Goal: Information Seeking & Learning: Learn about a topic

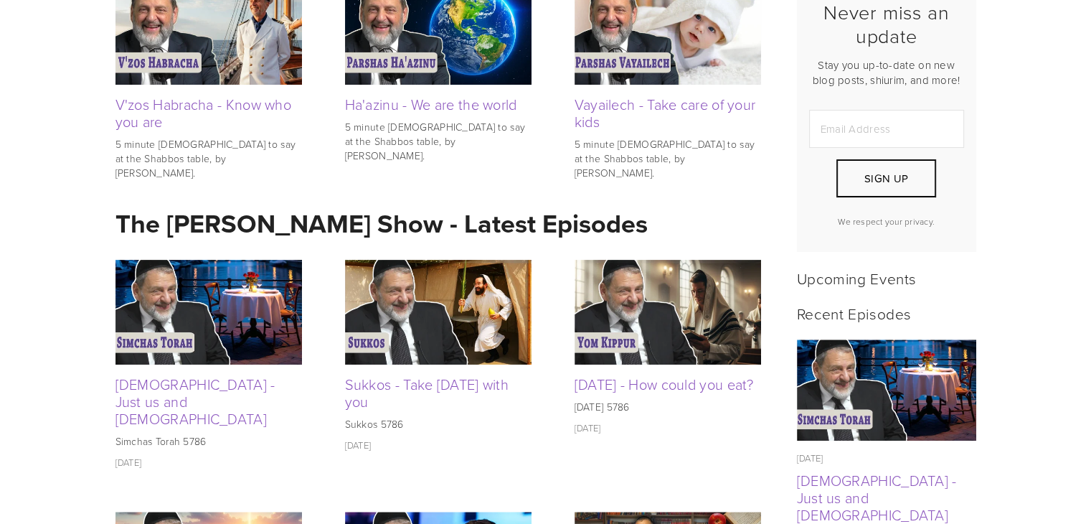
scroll to position [402, 0]
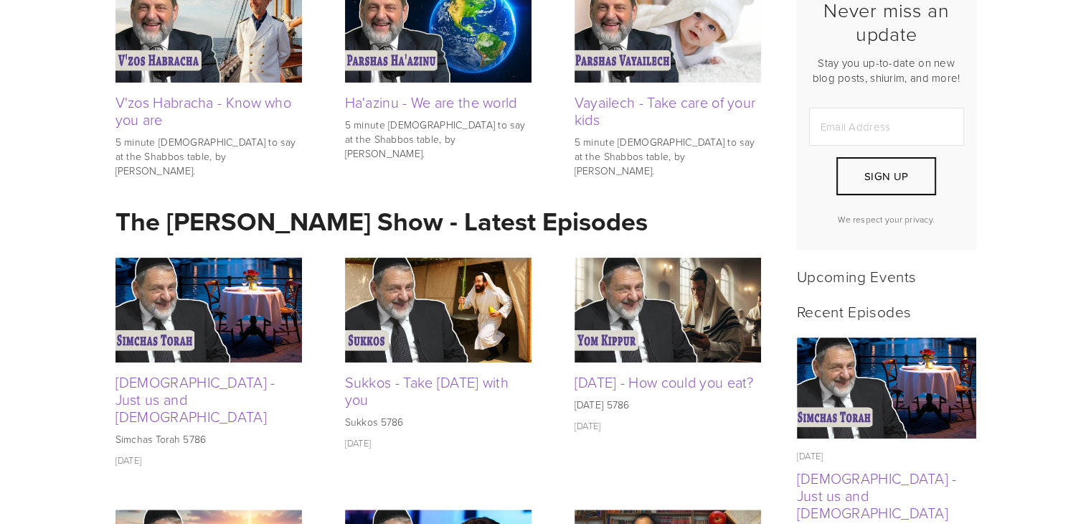
click at [392, 230] on strong "The [PERSON_NAME] Show - Latest Episodes" at bounding box center [381, 220] width 532 height 37
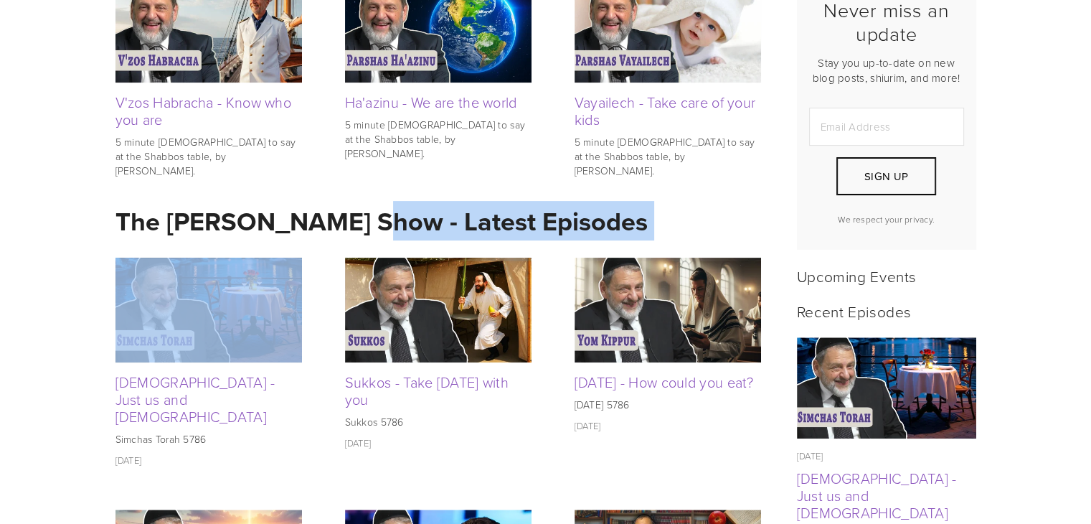
drag, startPoint x: 392, startPoint y: 230, endPoint x: 294, endPoint y: 335, distance: 143.1
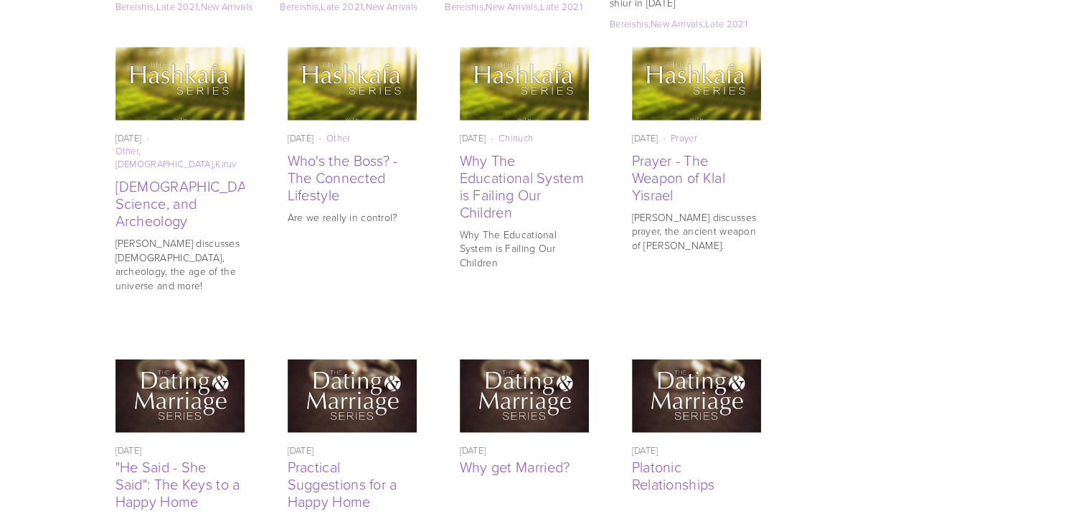
scroll to position [3379, 0]
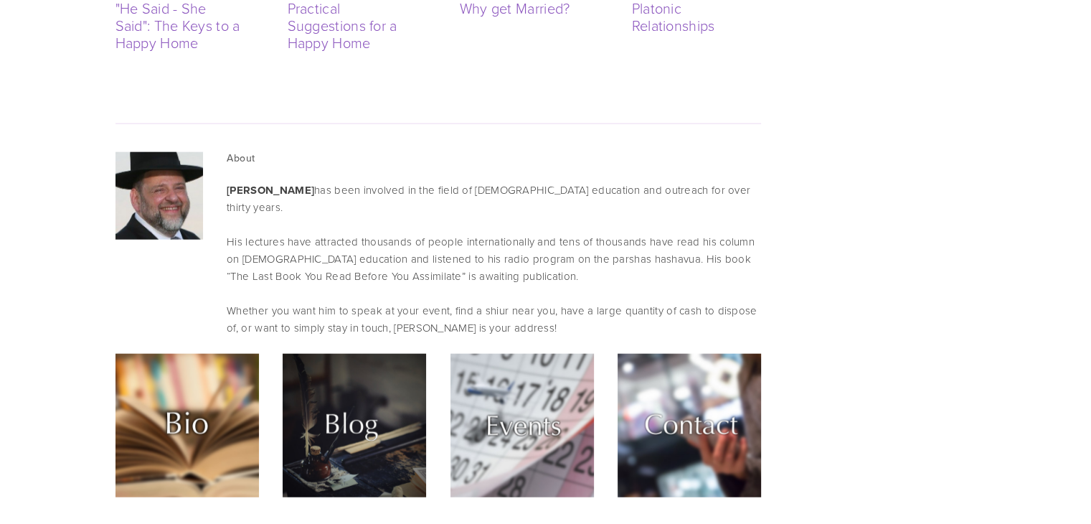
click at [219, 164] on div "About [PERSON_NAME] has been involved in the field of [DEMOGRAPHIC_DATA] educat…" at bounding box center [493, 244] width 558 height 202
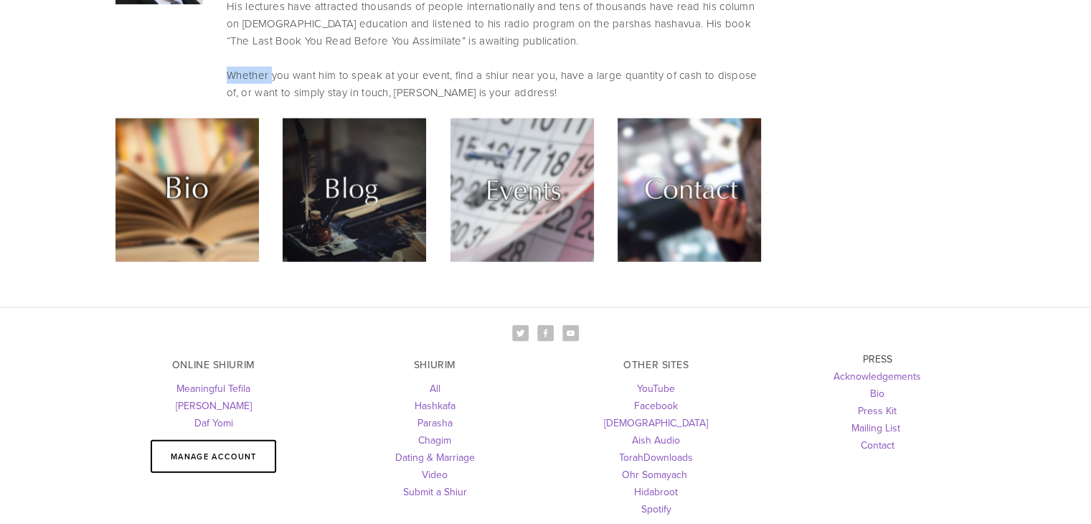
scroll to position [3669, 0]
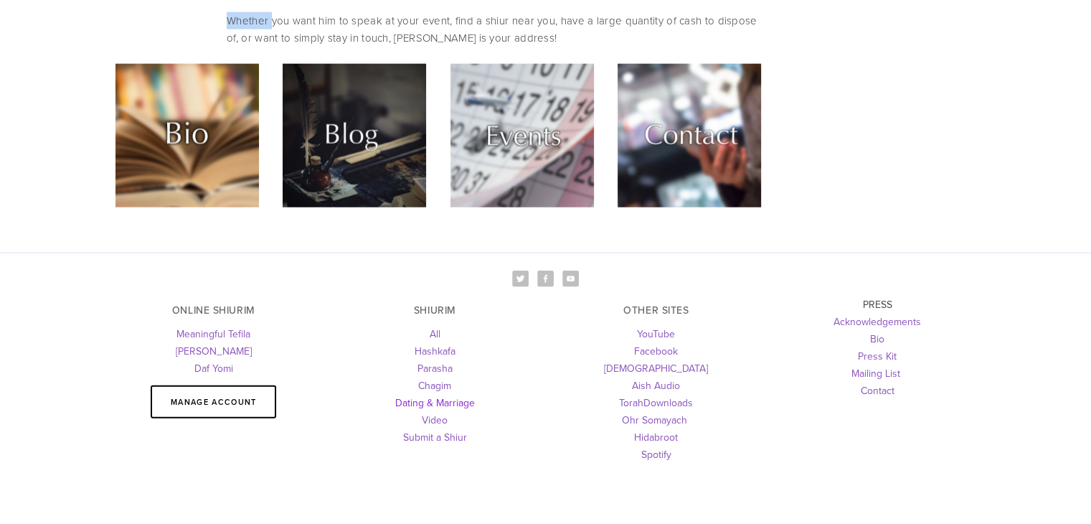
click at [423, 395] on link "Dating & Marriage" at bounding box center [435, 402] width 80 height 14
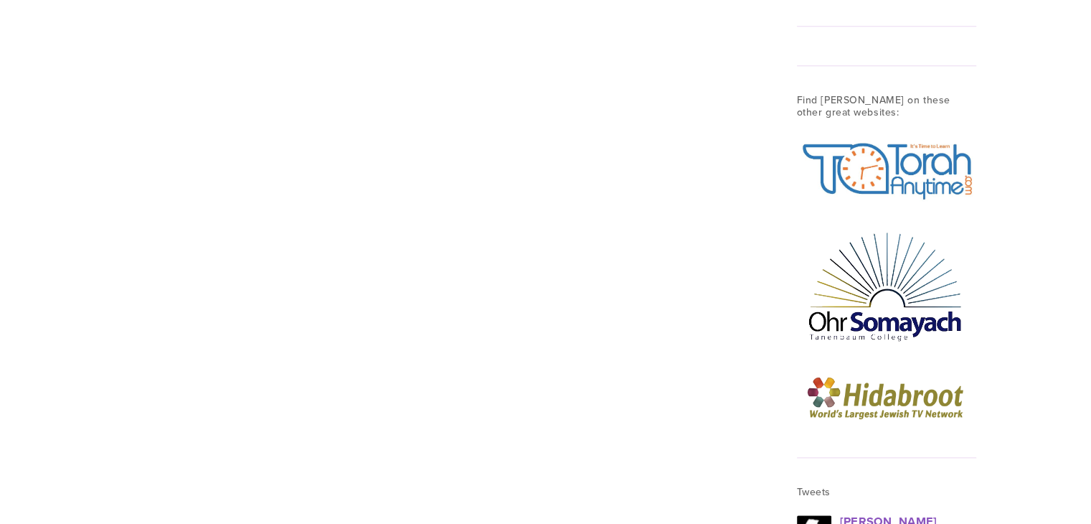
scroll to position [1923, 0]
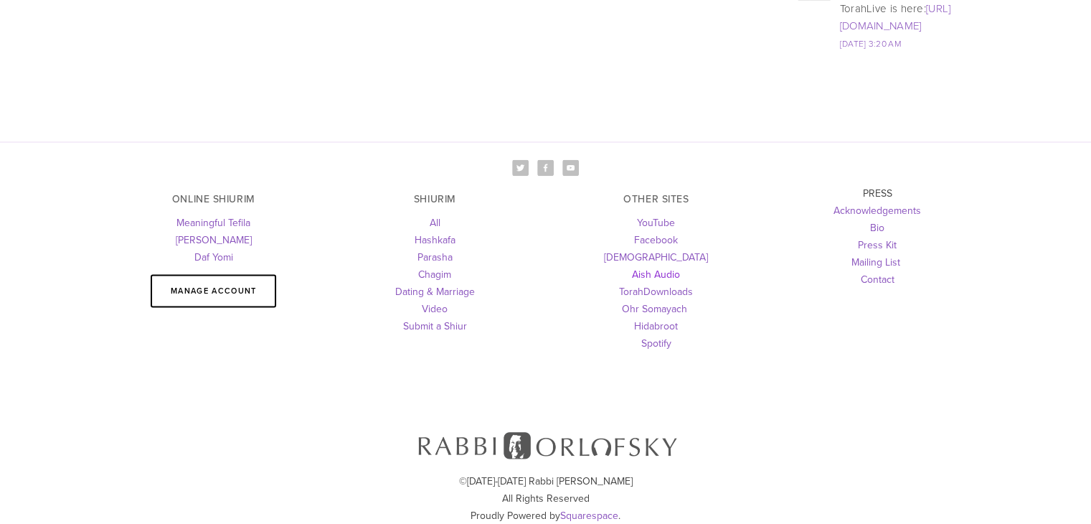
click at [648, 267] on link "Aish Audio" at bounding box center [656, 274] width 48 height 14
click at [659, 318] on link "Hidabroot" at bounding box center [656, 325] width 44 height 14
